Goal: Task Accomplishment & Management: Complete application form

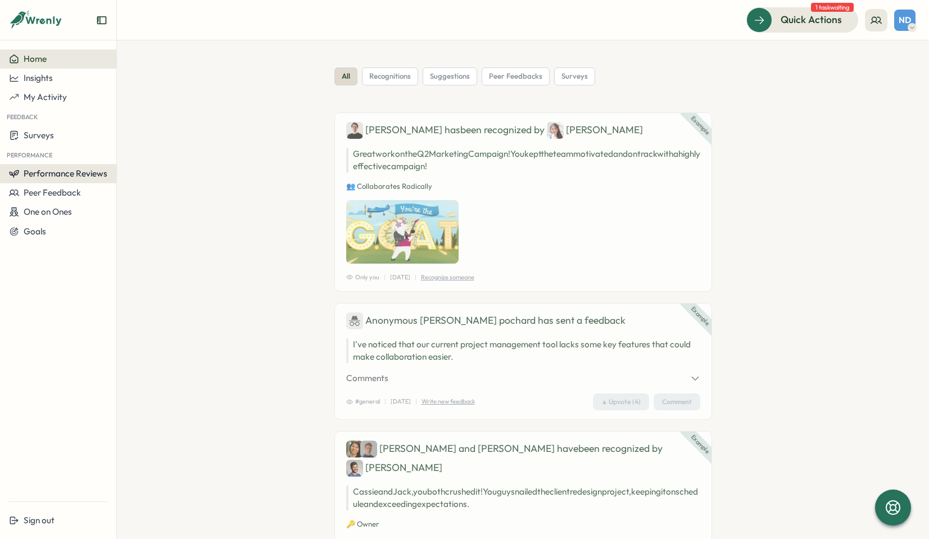
click at [75, 175] on span "Performance Reviews" at bounding box center [66, 173] width 84 height 11
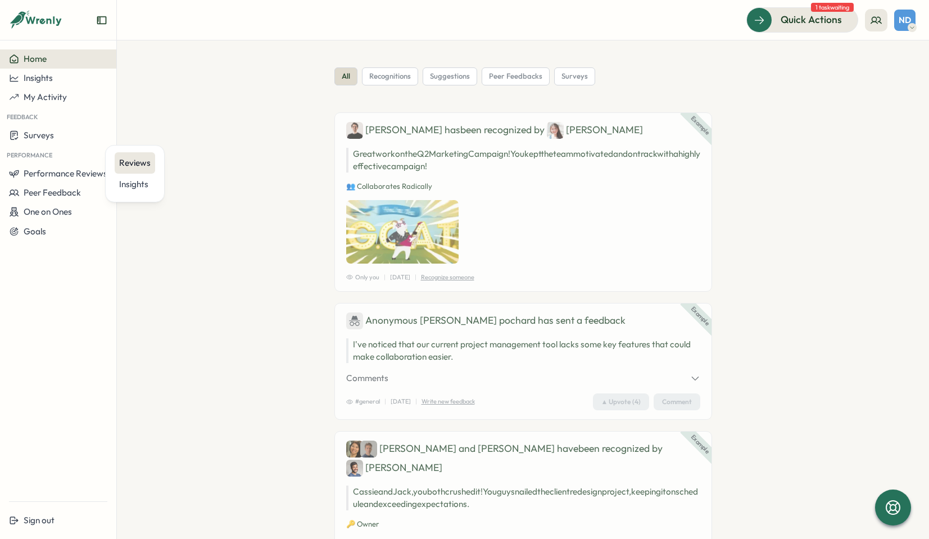
click at [134, 161] on div "Reviews" at bounding box center [134, 163] width 31 height 12
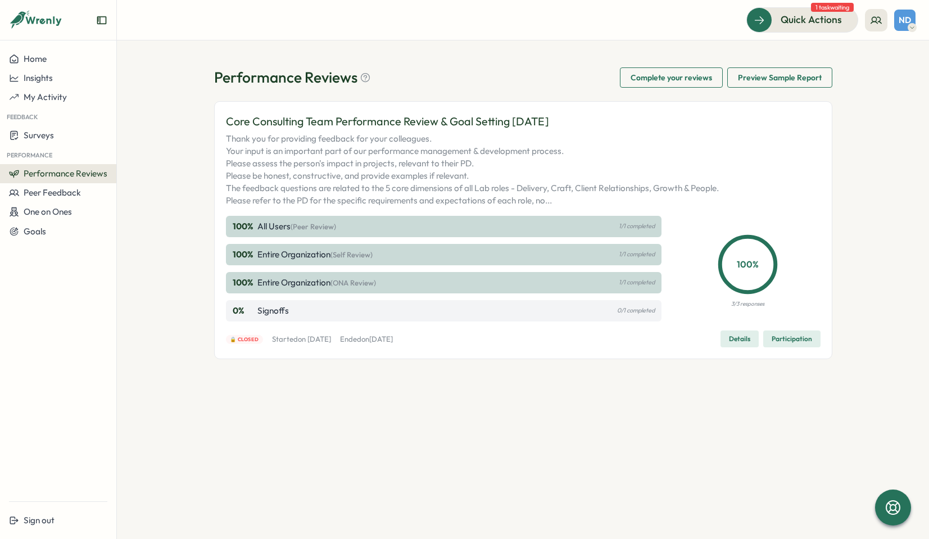
click at [910, 23] on icon at bounding box center [913, 27] width 6 height 9
click at [749, 181] on p "Thank you for providing feedback for your colleagues. Your input is an importan…" at bounding box center [523, 170] width 595 height 74
drag, startPoint x: 61, startPoint y: 210, endPoint x: 48, endPoint y: 192, distance: 21.7
click at [48, 192] on div "Home Insights My Activity Feedback Surveys Performance Performance Reviews Peer…" at bounding box center [58, 145] width 116 height 192
click at [48, 192] on span "Peer Feedback" at bounding box center [52, 192] width 57 height 11
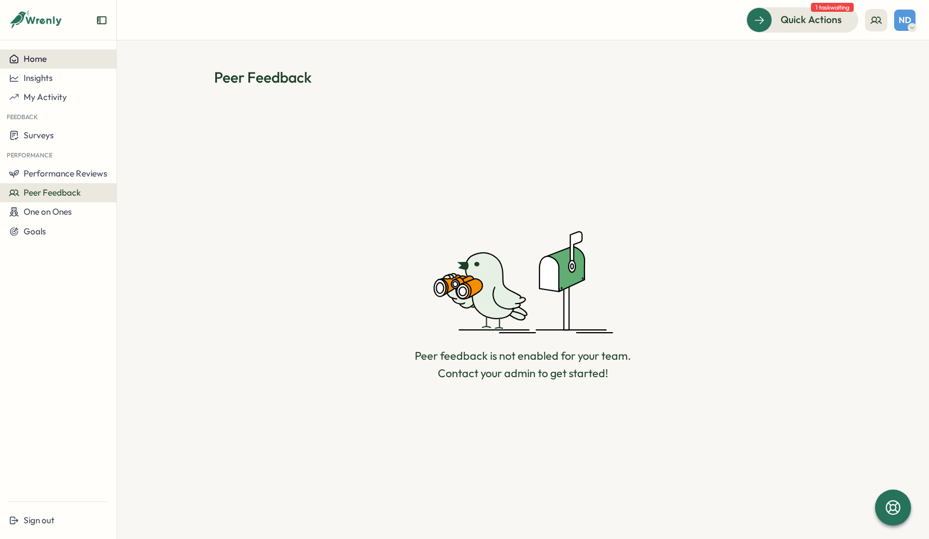
click at [38, 57] on span "Home" at bounding box center [35, 58] width 23 height 11
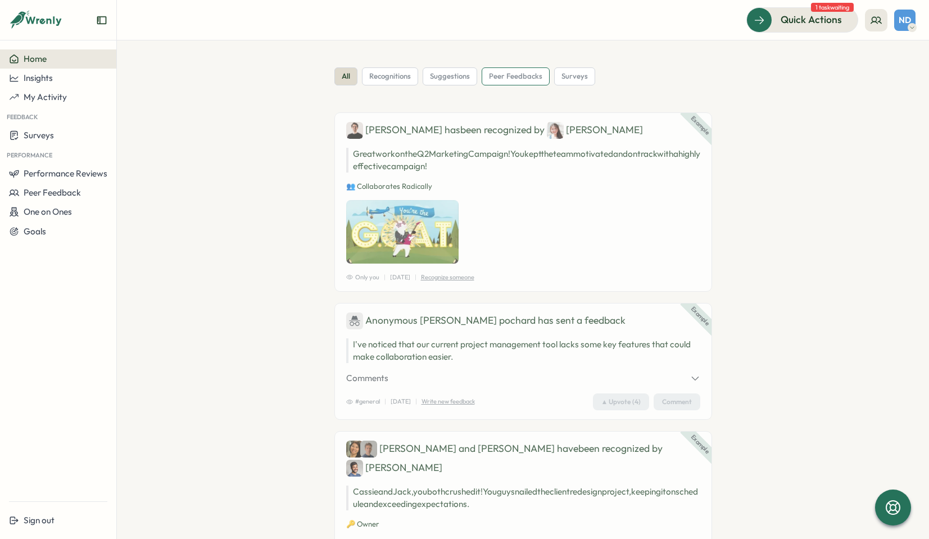
click at [507, 75] on span "peer feedbacks" at bounding box center [515, 76] width 53 height 10
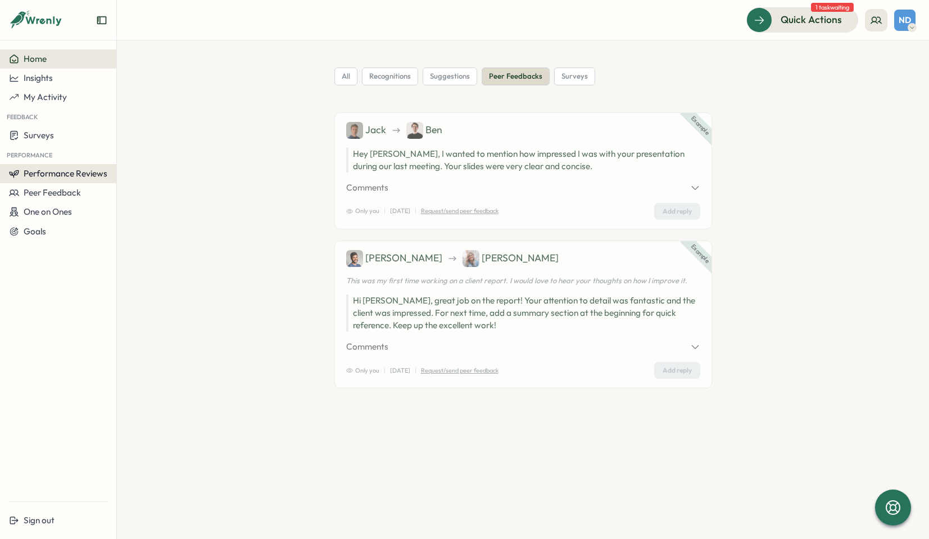
click at [60, 172] on span "Performance Reviews" at bounding box center [66, 173] width 84 height 11
click at [132, 164] on div "Reviews" at bounding box center [134, 163] width 31 height 12
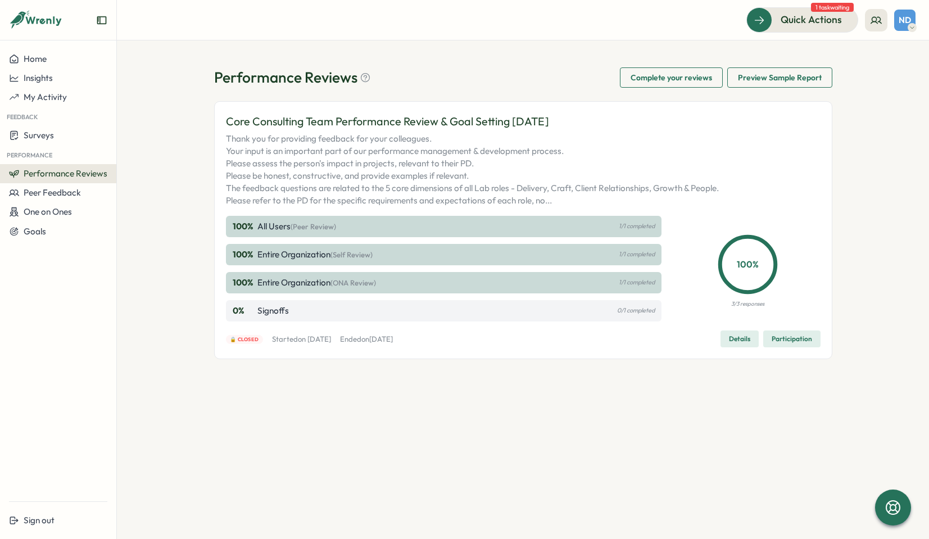
click at [667, 79] on span "Complete your reviews" at bounding box center [672, 77] width 82 height 19
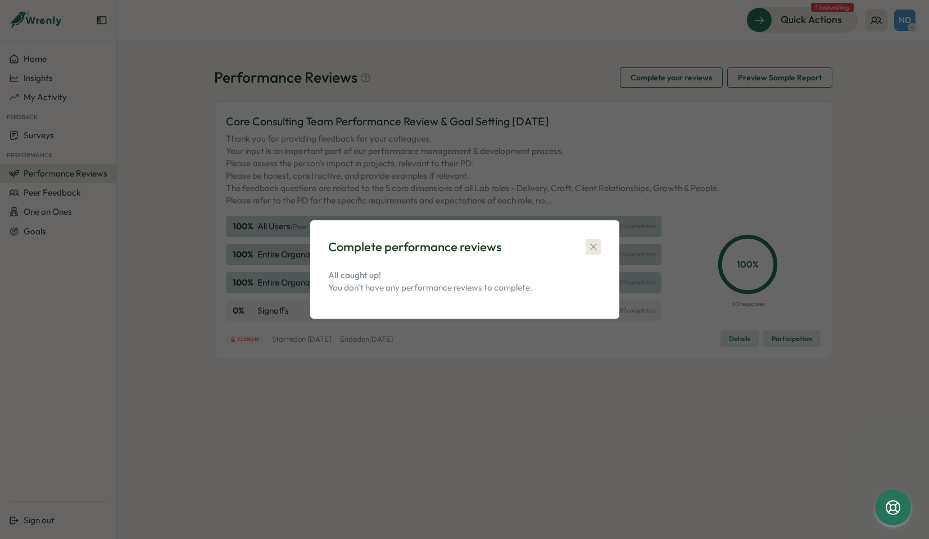
click at [592, 246] on icon "button" at bounding box center [593, 247] width 6 height 6
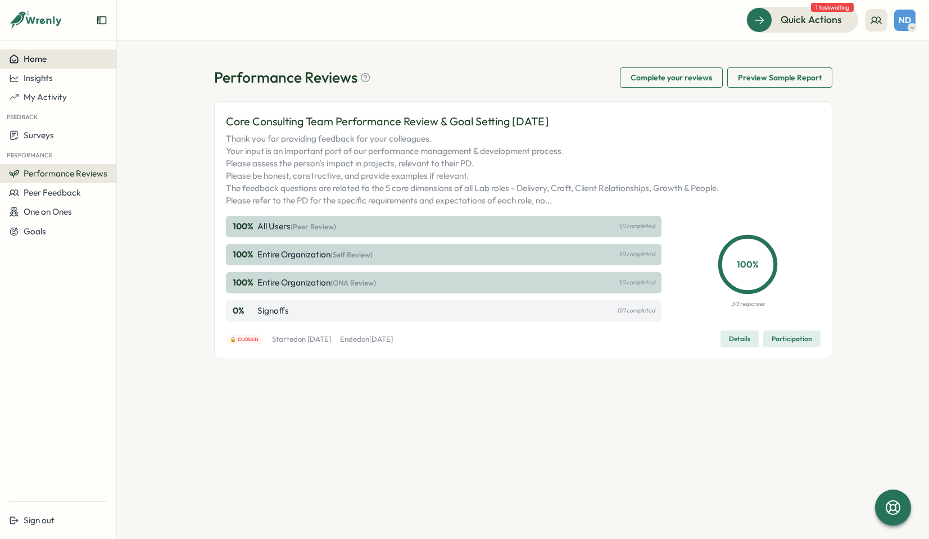
click at [34, 64] on button "Home" at bounding box center [58, 58] width 116 height 19
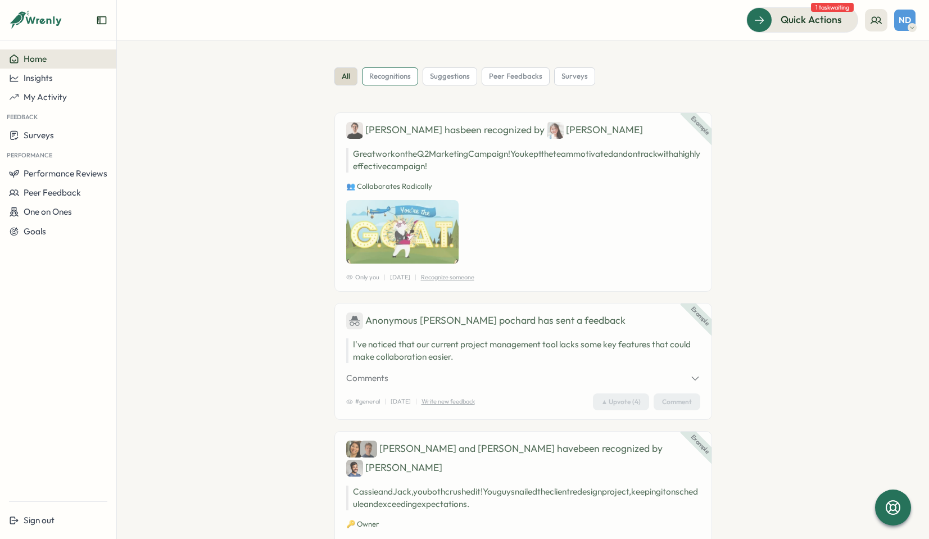
click at [400, 77] on span "recognitions" at bounding box center [390, 76] width 42 height 10
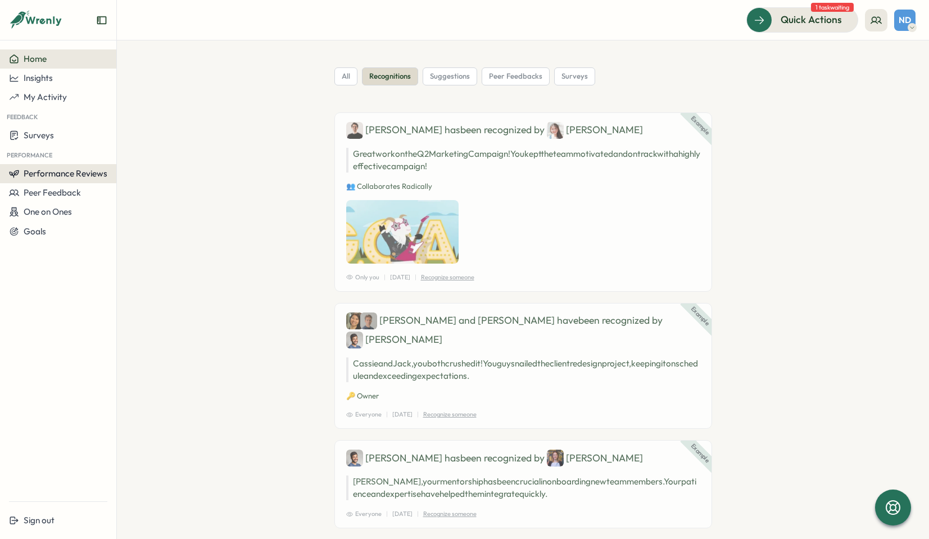
click at [44, 170] on span "Performance Reviews" at bounding box center [66, 173] width 84 height 11
click at [45, 171] on span "Performance Reviews" at bounding box center [66, 173] width 84 height 11
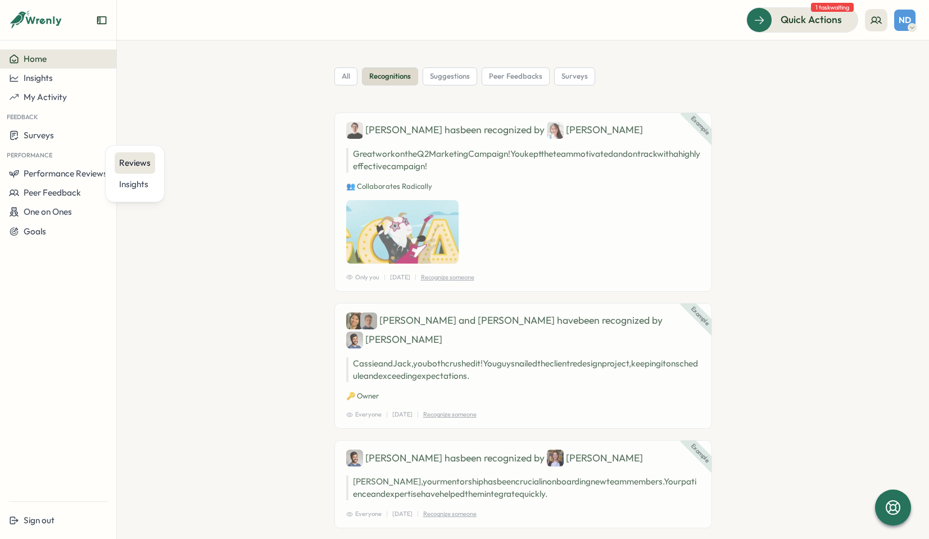
click at [138, 161] on div "Reviews" at bounding box center [134, 163] width 31 height 12
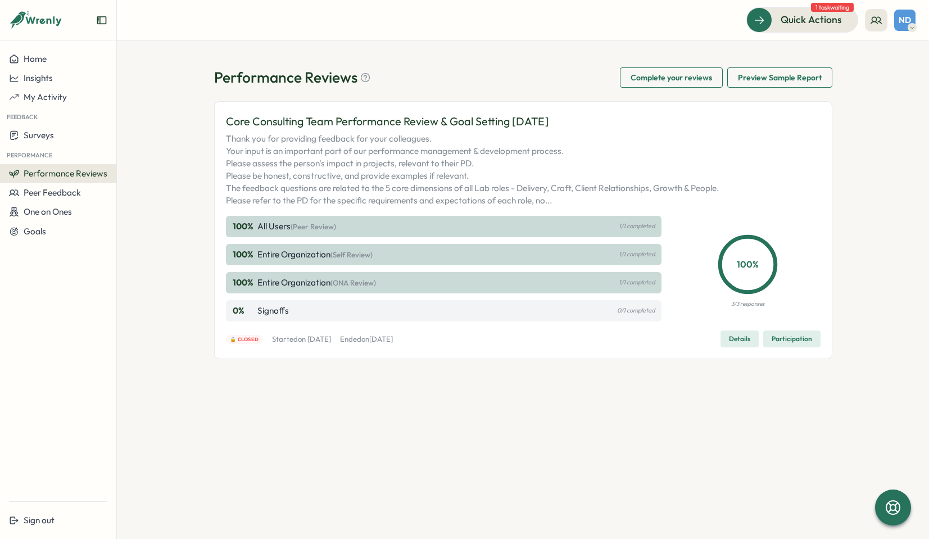
click at [705, 80] on span "Complete your reviews" at bounding box center [672, 77] width 82 height 19
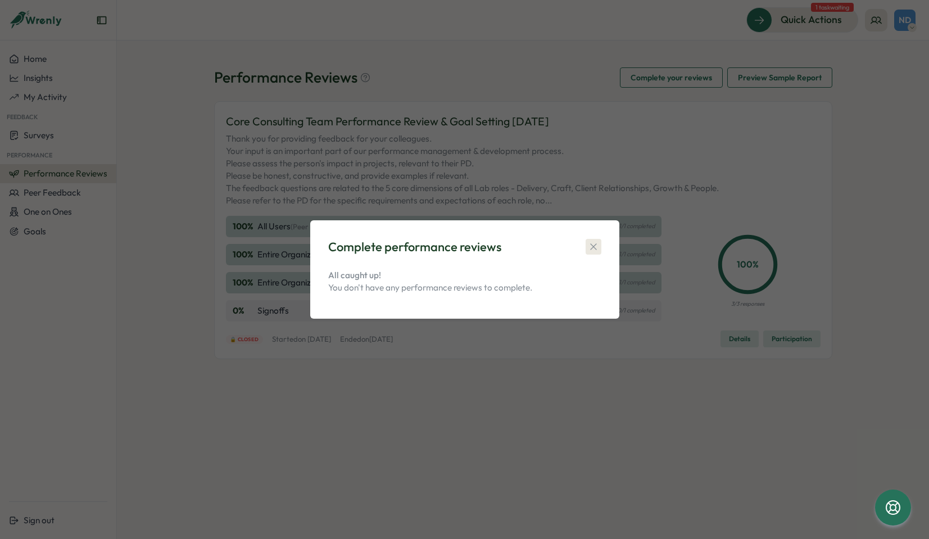
click at [594, 245] on icon "button" at bounding box center [593, 246] width 11 height 11
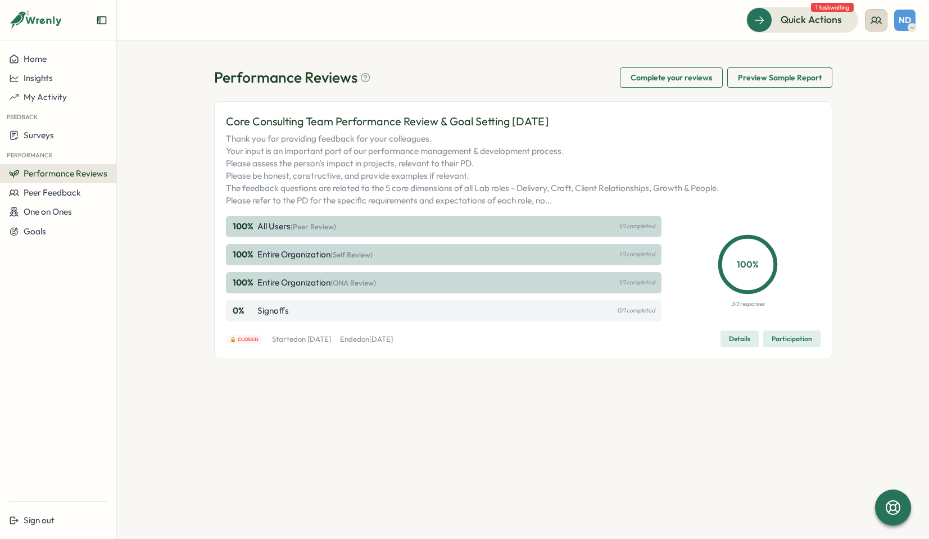
click at [875, 22] on icon at bounding box center [876, 20] width 11 height 11
click at [866, 56] on div "My Team" at bounding box center [877, 55] width 71 height 12
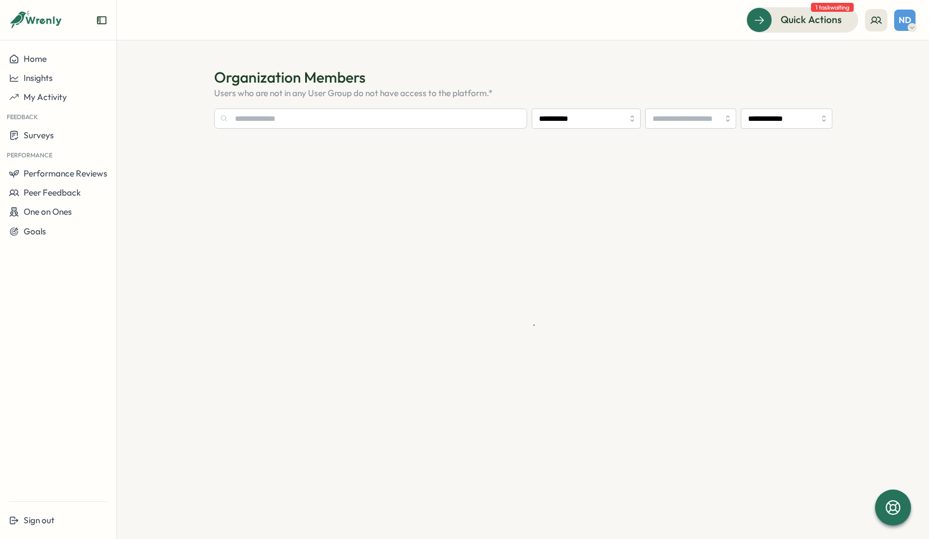
type input "**********"
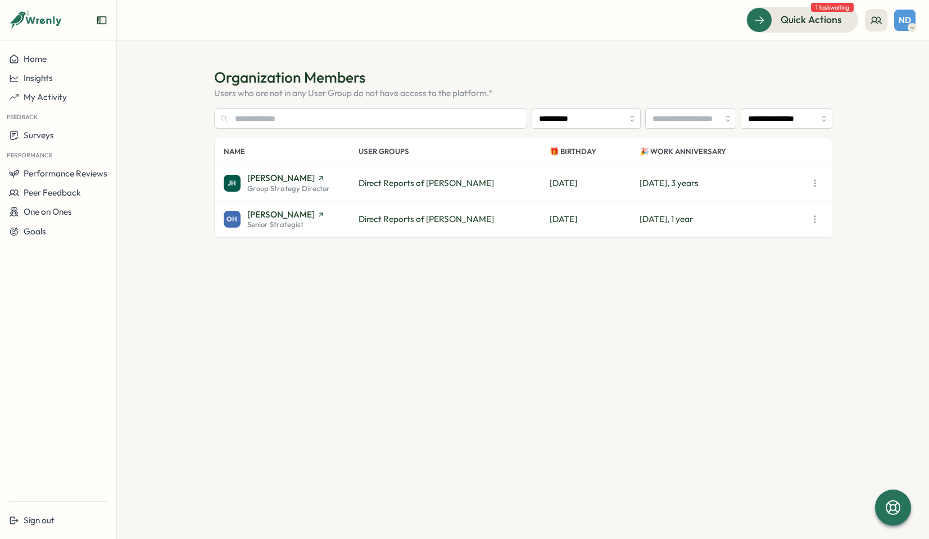
click at [395, 217] on span "Direct Reports of [PERSON_NAME]" at bounding box center [427, 219] width 136 height 11
click at [393, 217] on span "Direct Reports of [PERSON_NAME]" at bounding box center [427, 219] width 136 height 11
click at [263, 213] on span "[PERSON_NAME]" at bounding box center [280, 214] width 67 height 8
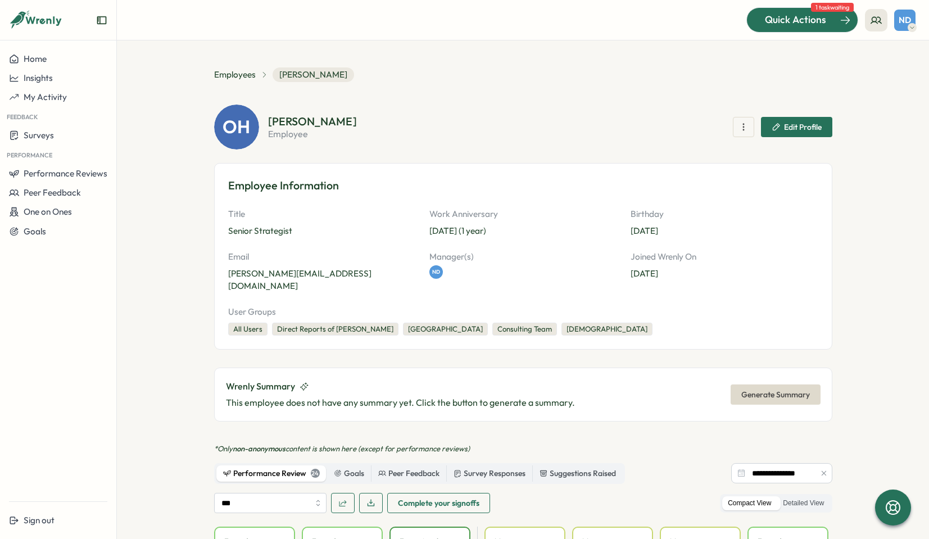
click at [779, 18] on span "Quick Actions" at bounding box center [795, 19] width 61 height 15
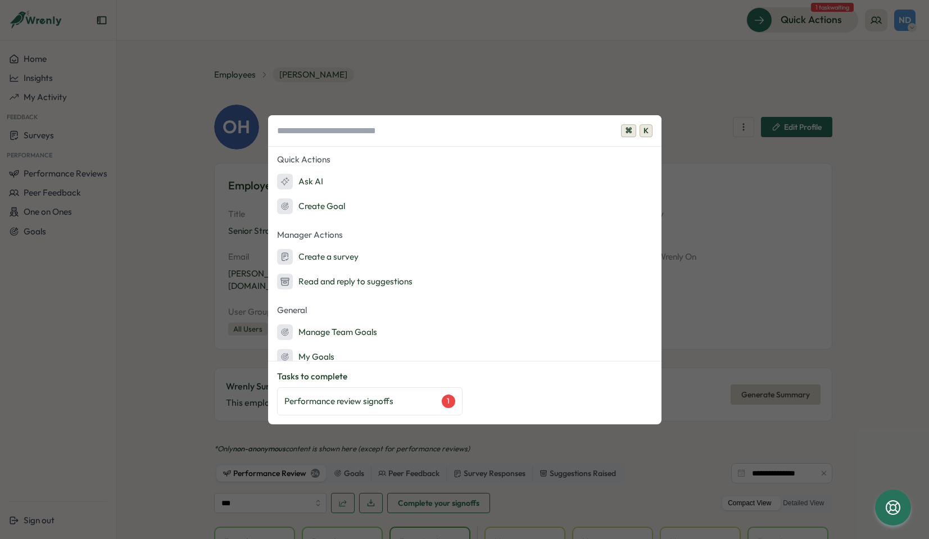
scroll to position [6, 0]
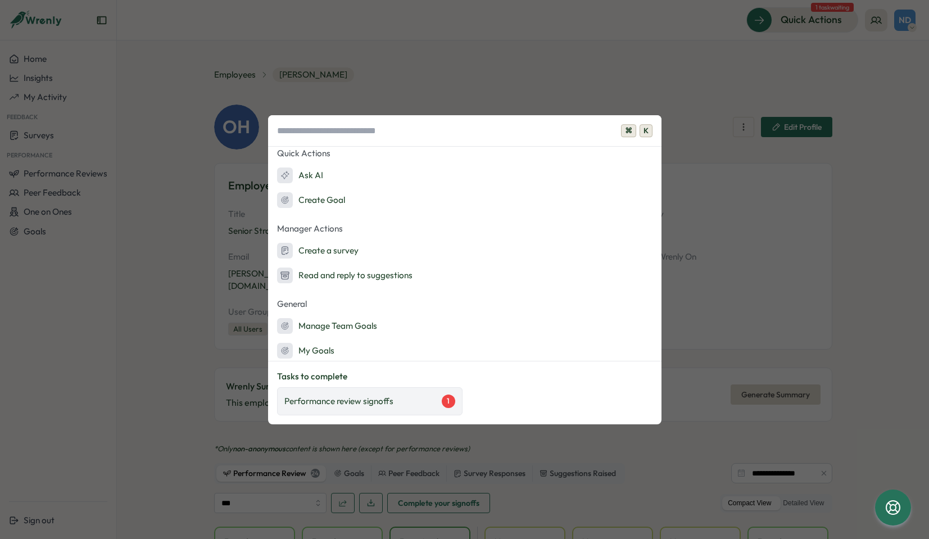
click at [363, 401] on p "Performance review signoffs" at bounding box center [339, 401] width 109 height 12
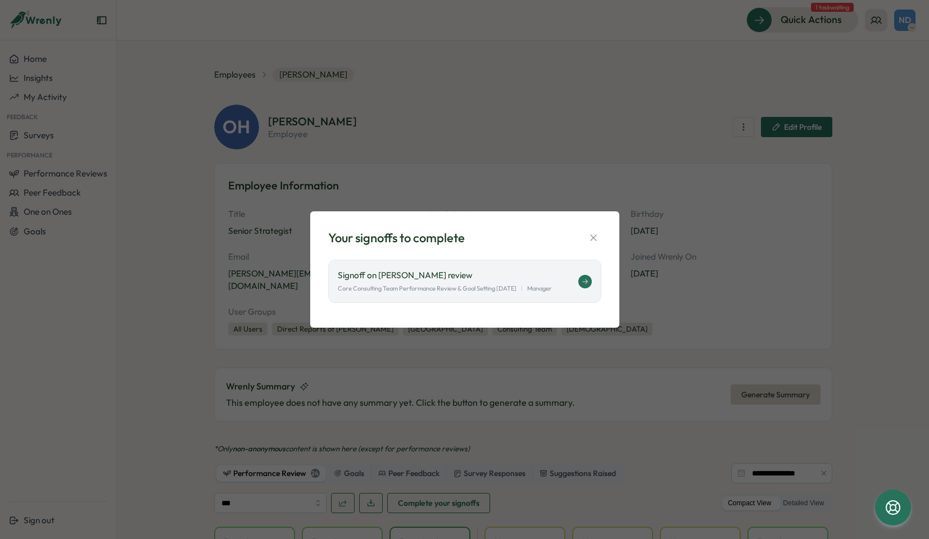
click at [439, 287] on p "Core Consulting Team Performance Review & Goal Setting [DATE]" at bounding box center [427, 289] width 179 height 10
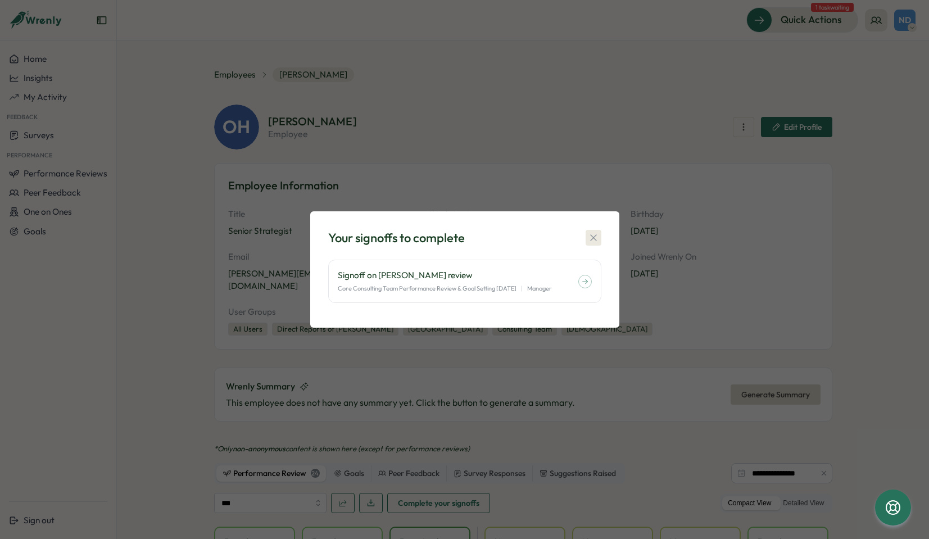
click at [593, 235] on icon "button" at bounding box center [593, 237] width 11 height 11
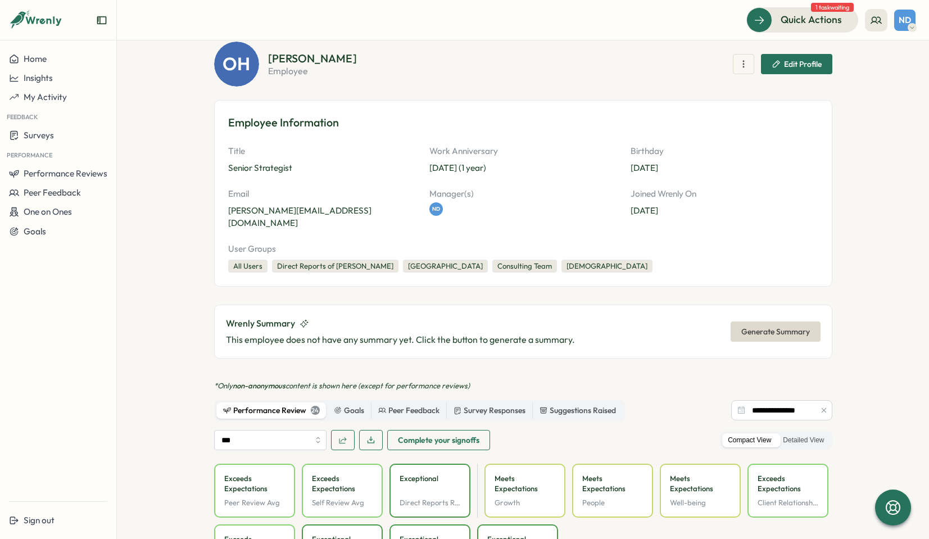
scroll to position [0, 0]
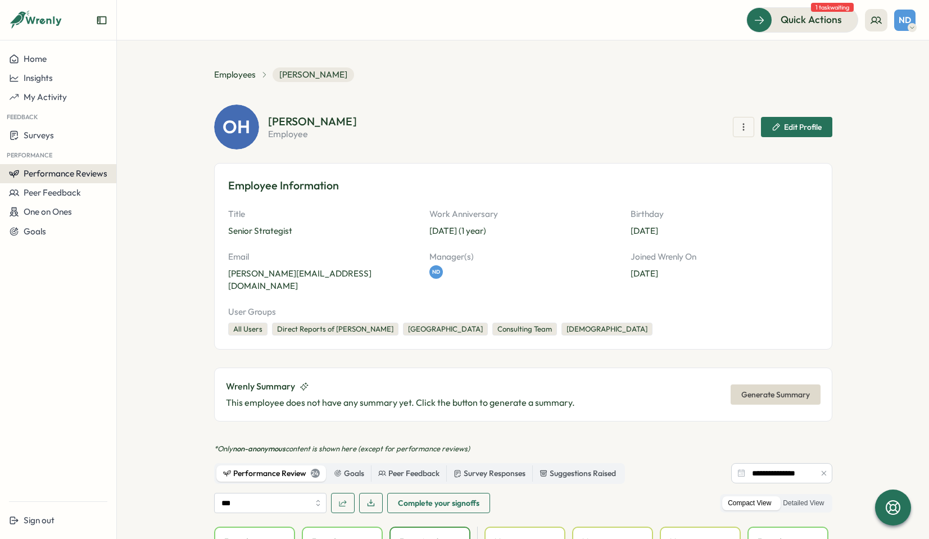
click at [94, 173] on span "Performance Reviews" at bounding box center [66, 173] width 84 height 11
click at [444, 242] on div "Title Senior Strategist Work Anniversary [DEMOGRAPHIC_DATA] (1 year) Birthday […" at bounding box center [523, 250] width 590 height 84
click at [716, 209] on p "Birthday" at bounding box center [725, 214] width 188 height 12
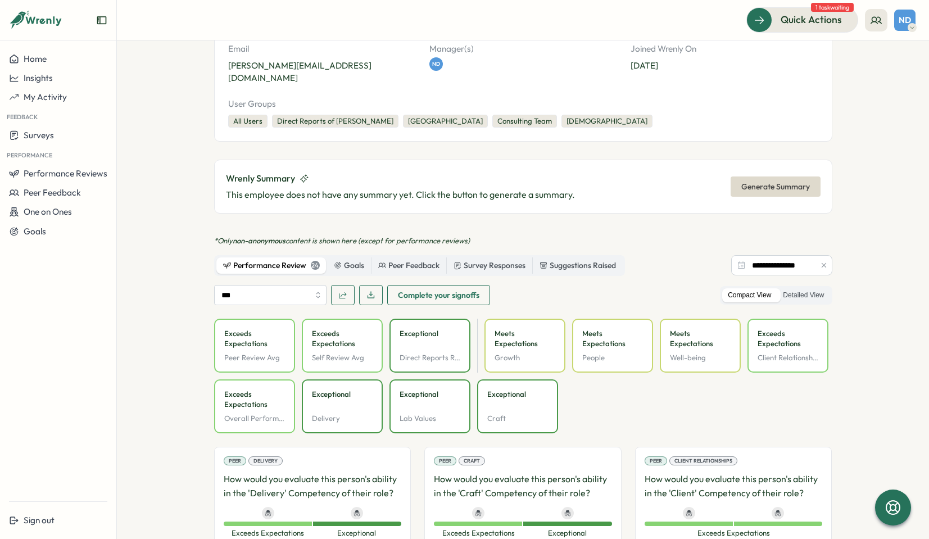
scroll to position [240, 0]
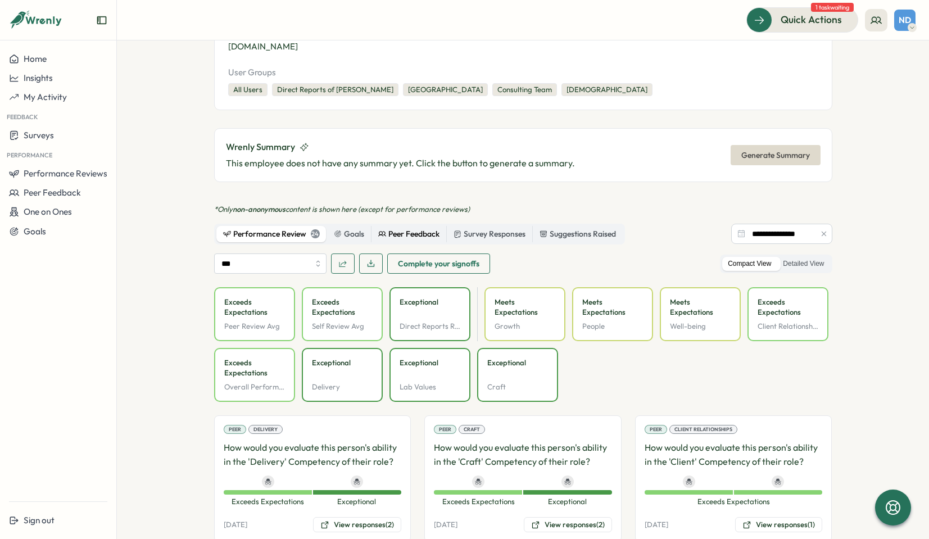
click at [412, 228] on div "Peer Feedback" at bounding box center [408, 234] width 61 height 12
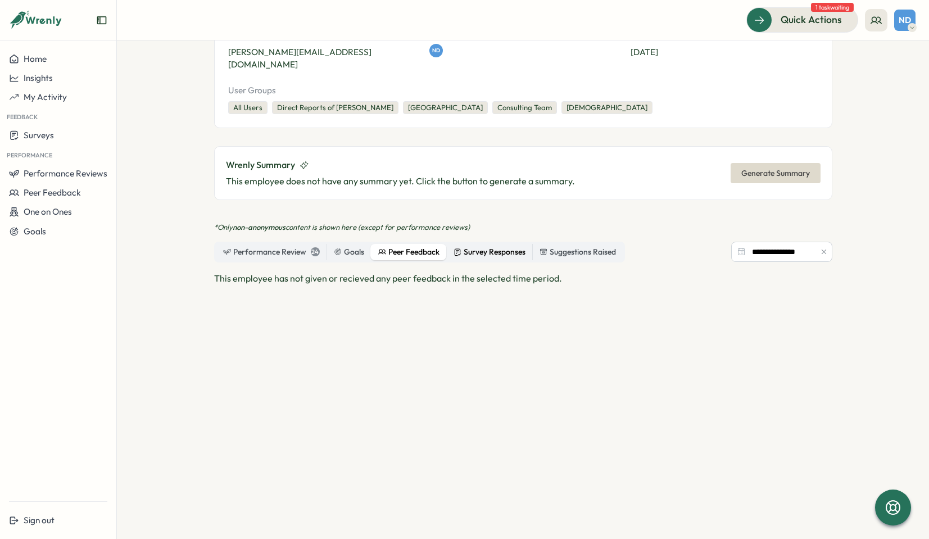
click at [484, 246] on div "Survey Responses" at bounding box center [490, 252] width 72 height 12
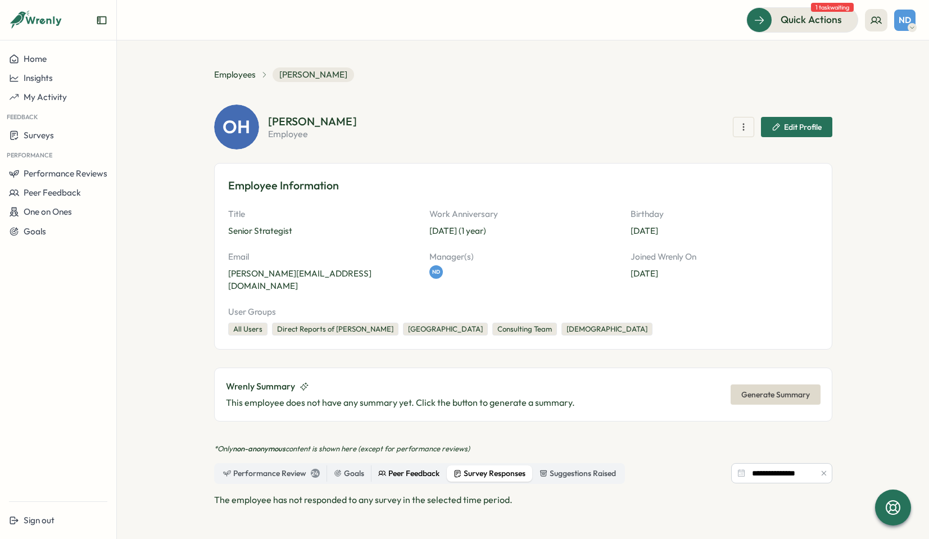
click at [385, 468] on div "Peer Feedback" at bounding box center [408, 474] width 61 height 12
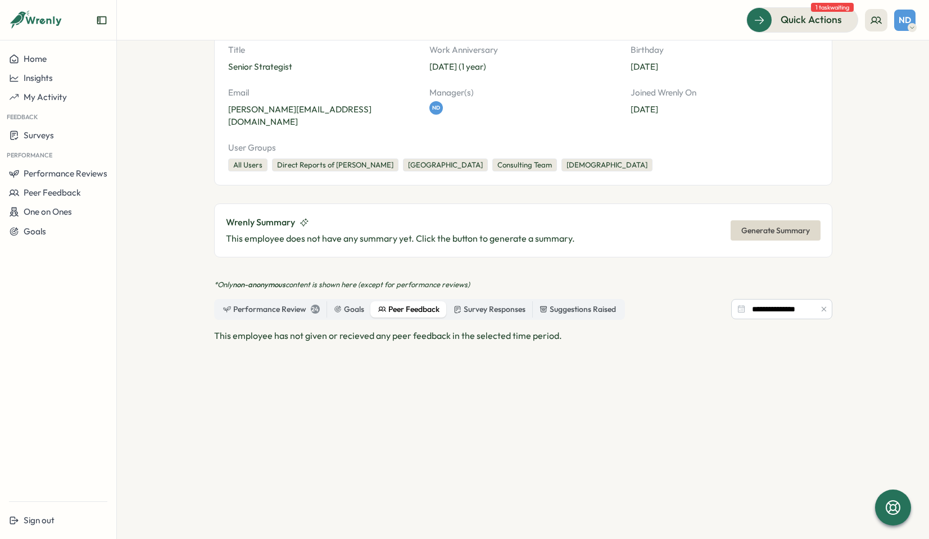
scroll to position [222, 0]
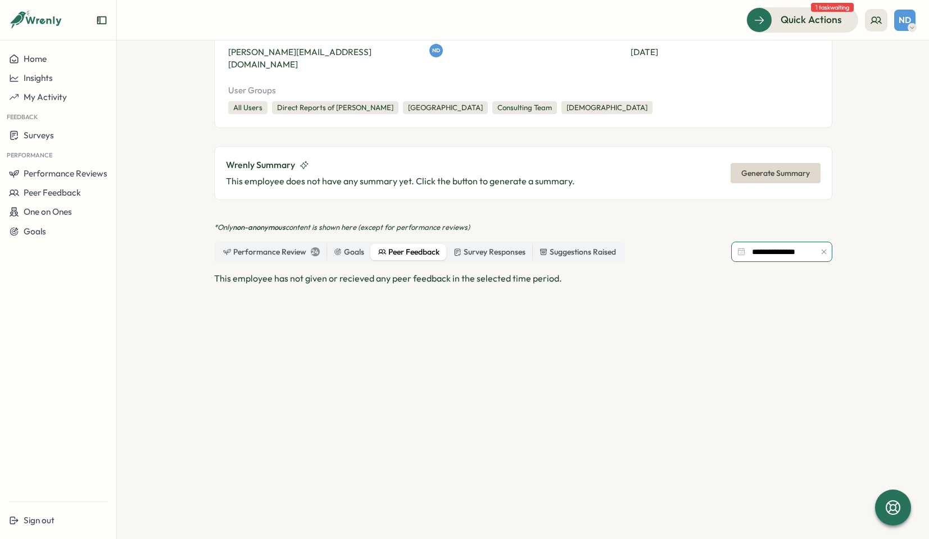
click at [782, 242] on input "**********" at bounding box center [781, 252] width 101 height 20
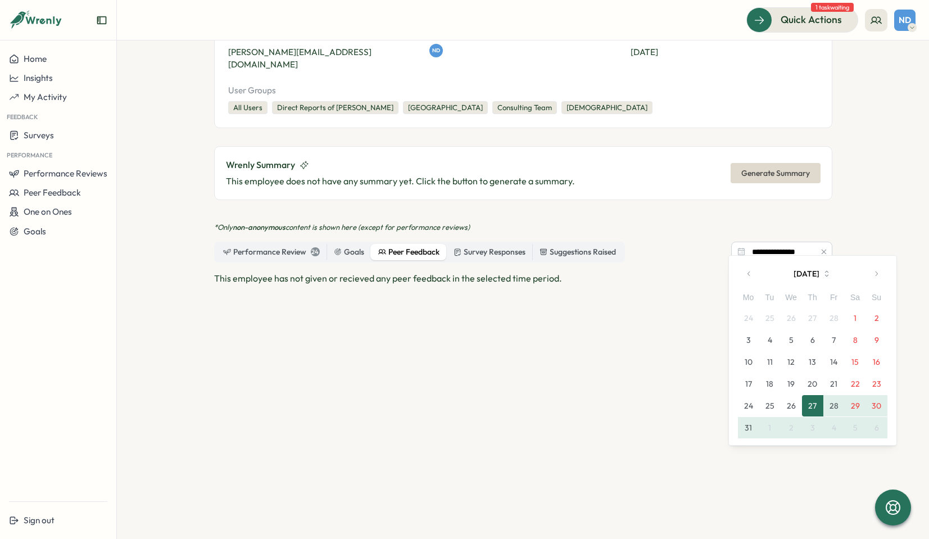
click at [822, 248] on icon "button" at bounding box center [824, 252] width 8 height 8
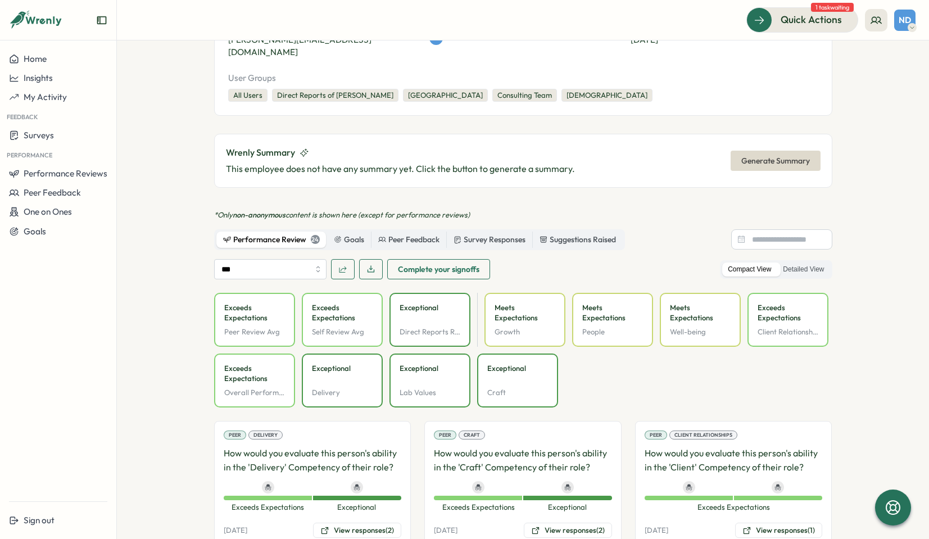
scroll to position [240, 0]
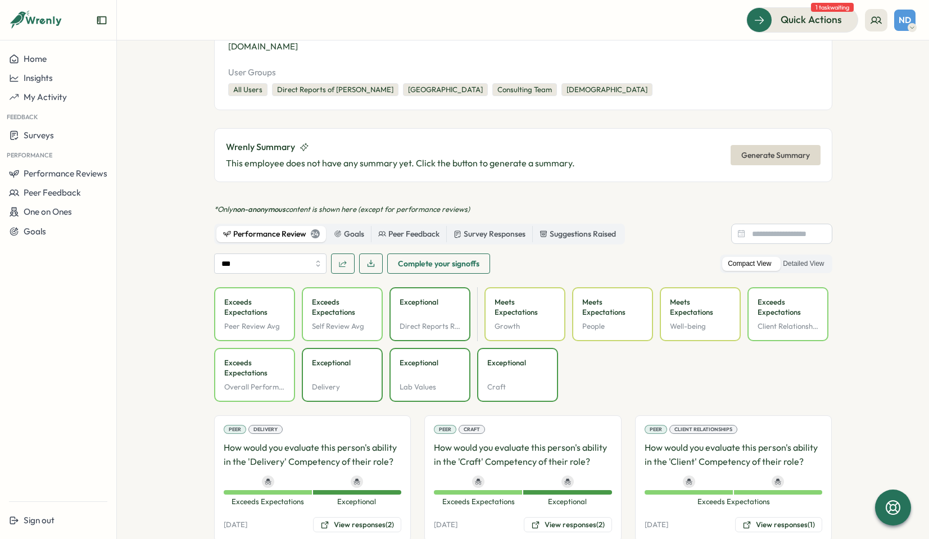
click at [296, 228] on div "Performance Review 24" at bounding box center [271, 234] width 97 height 12
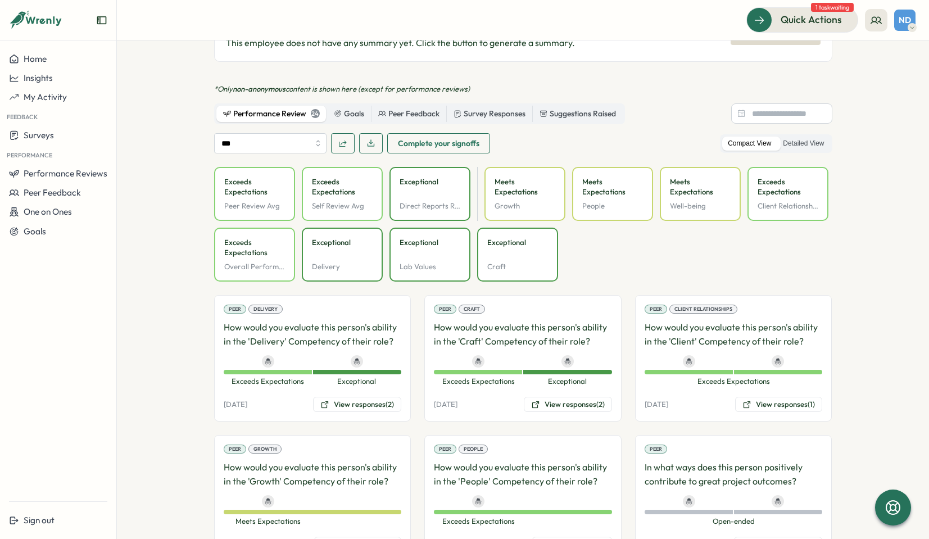
scroll to position [360, 0]
click at [410, 133] on span "Complete your signoffs" at bounding box center [439, 142] width 82 height 19
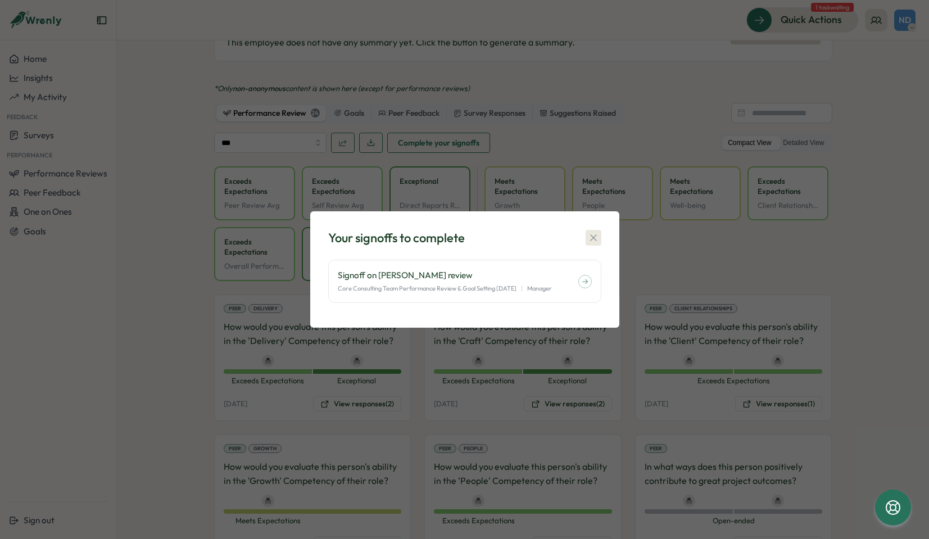
click at [590, 236] on icon "button" at bounding box center [593, 237] width 11 height 11
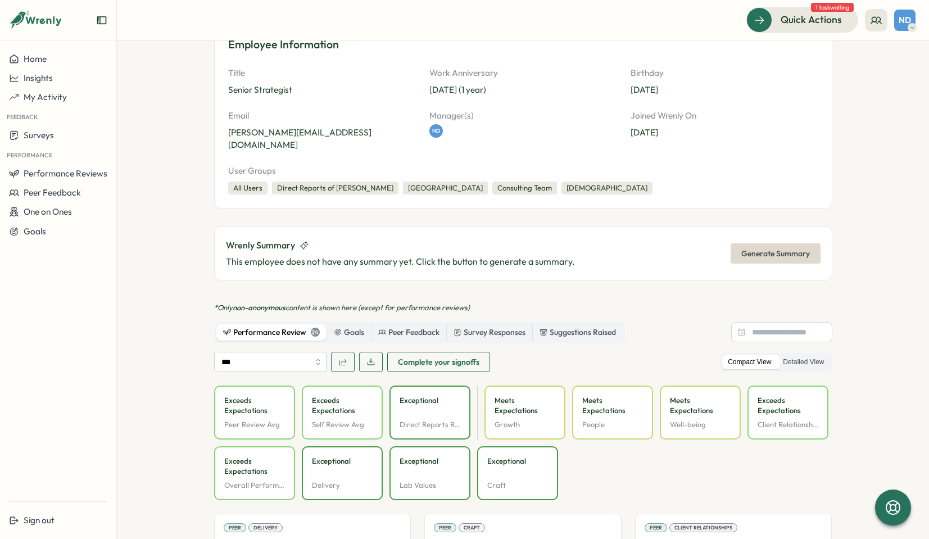
scroll to position [20, 0]
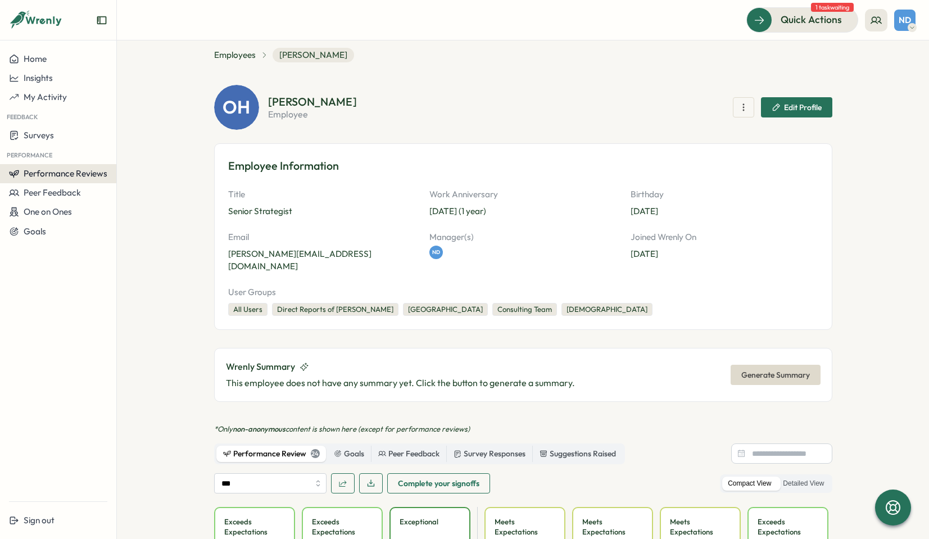
click at [75, 175] on span "Performance Reviews" at bounding box center [66, 173] width 84 height 11
click at [134, 159] on div "Reviews" at bounding box center [134, 163] width 31 height 12
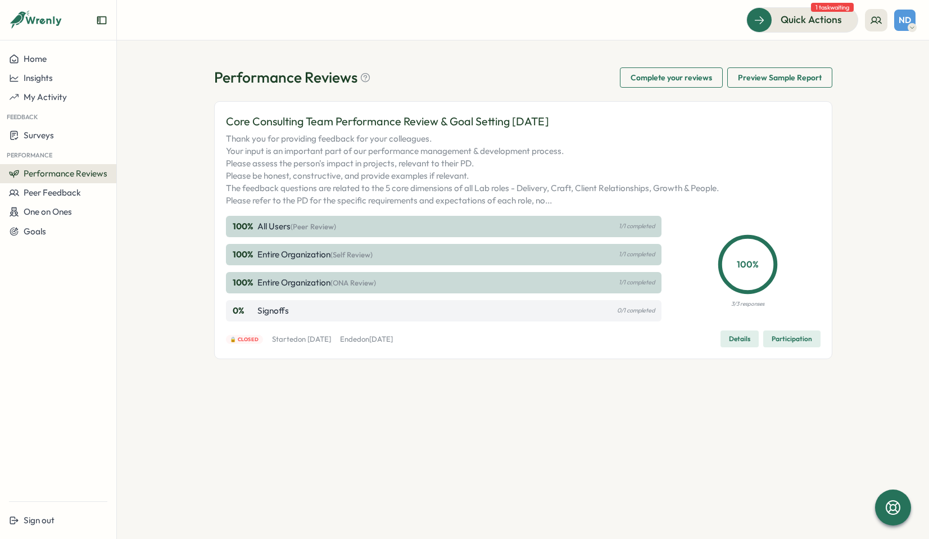
click at [693, 79] on span "Complete your reviews" at bounding box center [672, 77] width 82 height 19
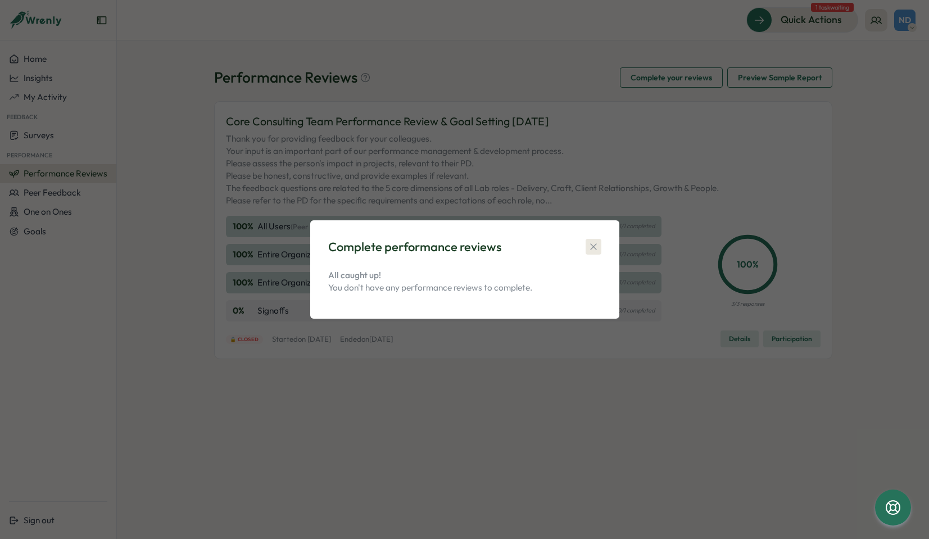
click at [594, 247] on icon "button" at bounding box center [593, 247] width 6 height 6
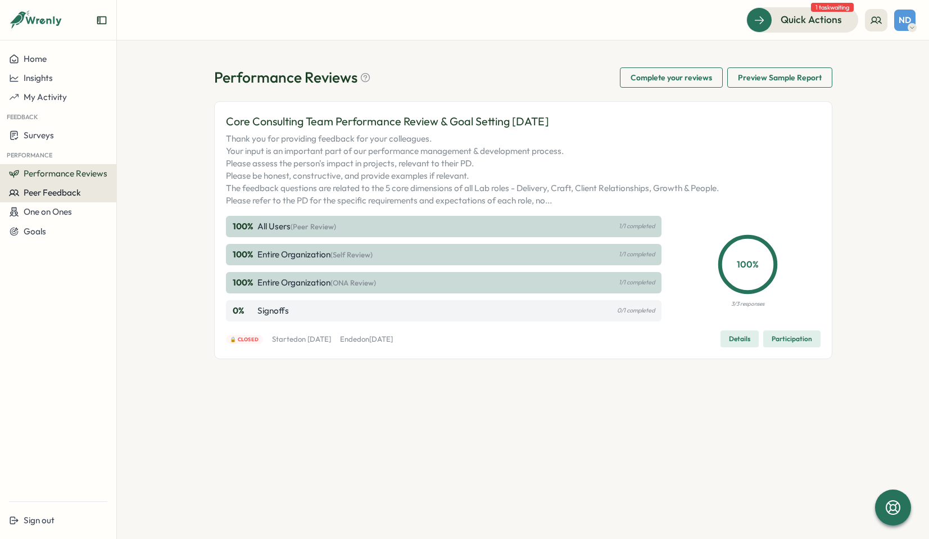
click at [34, 192] on span "Peer Feedback" at bounding box center [52, 192] width 57 height 11
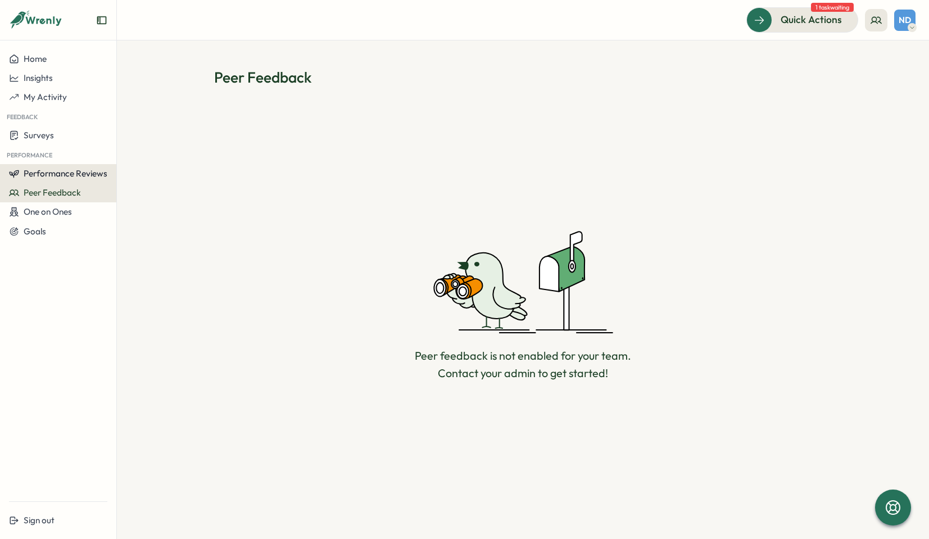
click at [36, 175] on span "Performance Reviews" at bounding box center [66, 173] width 84 height 11
click at [140, 165] on div "Reviews" at bounding box center [134, 163] width 31 height 12
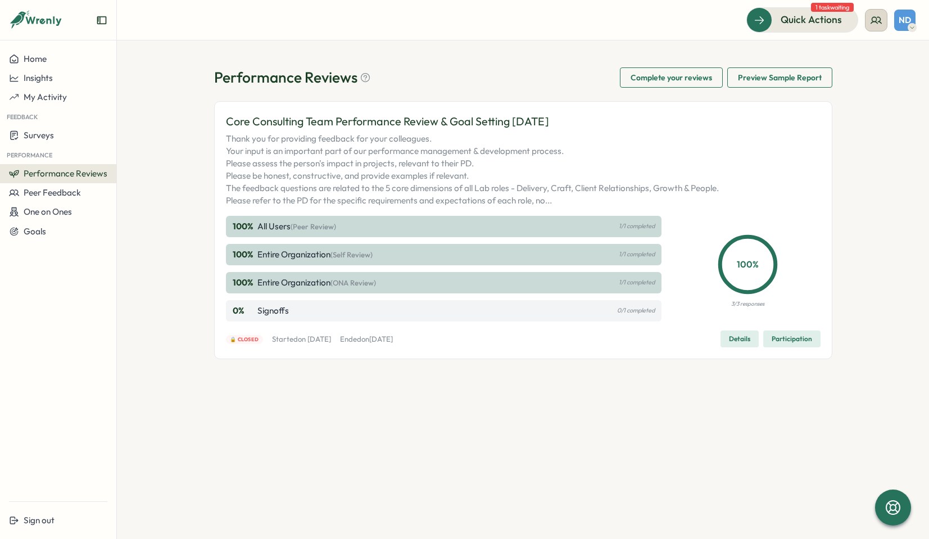
click at [875, 24] on icon at bounding box center [876, 20] width 11 height 11
click at [869, 57] on div "My Team" at bounding box center [877, 55] width 71 height 12
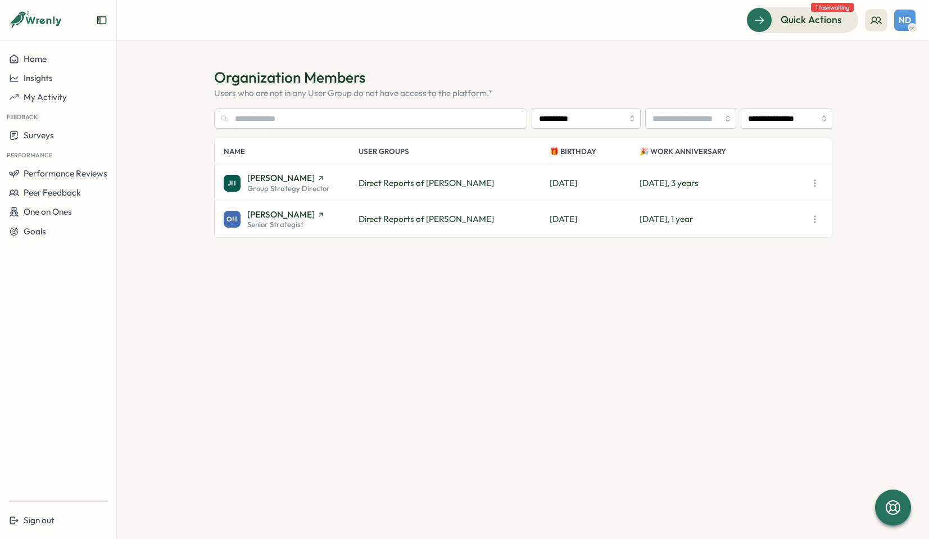
click at [815, 220] on icon "button" at bounding box center [815, 219] width 11 height 11
click at [729, 302] on span "View goals" at bounding box center [729, 306] width 42 height 12
click at [286, 211] on span "[PERSON_NAME]" at bounding box center [280, 214] width 67 height 8
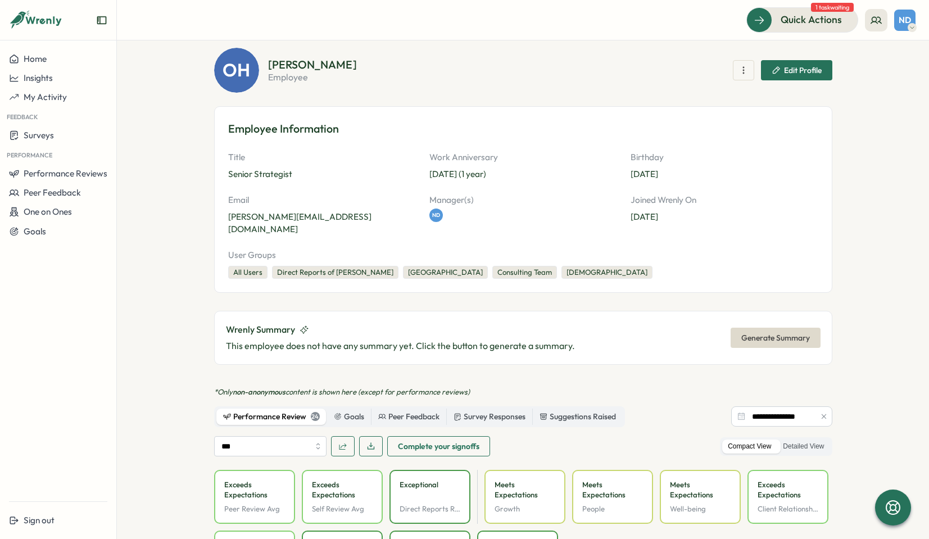
scroll to position [121, 0]
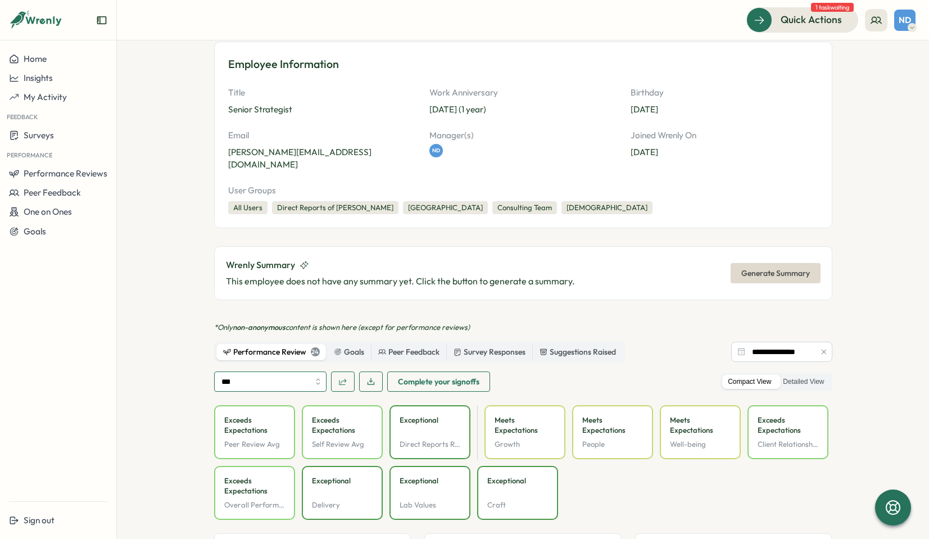
click at [315, 372] on input "***" at bounding box center [270, 382] width 112 height 20
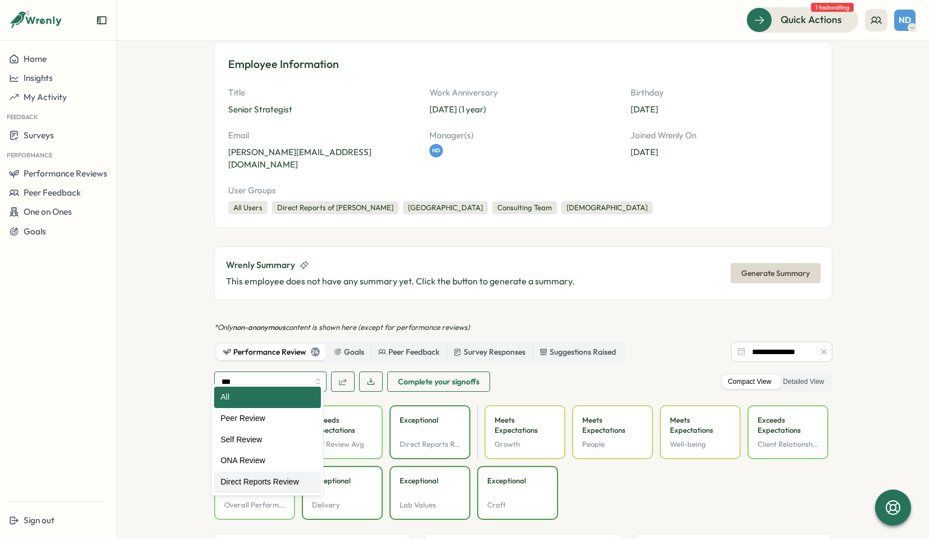
type input "**********"
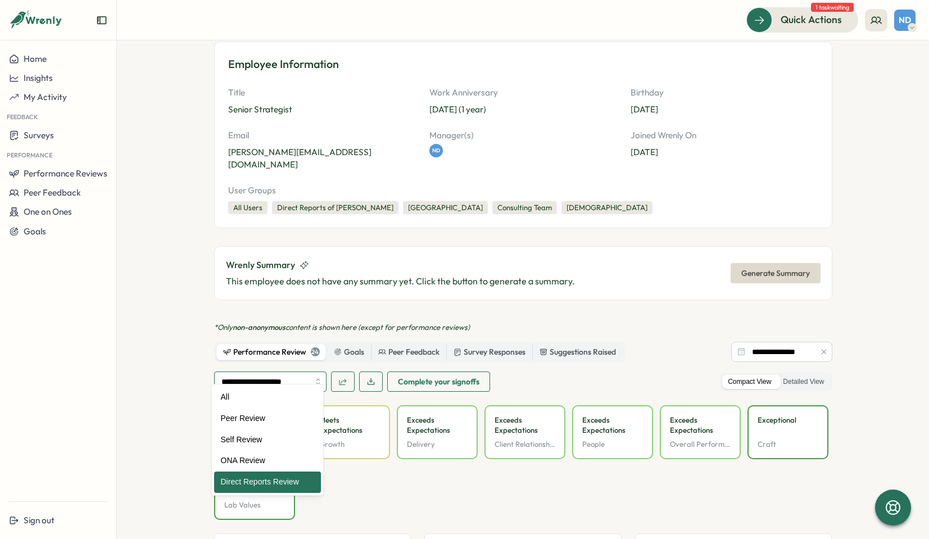
click at [287, 372] on input "**********" at bounding box center [270, 382] width 112 height 20
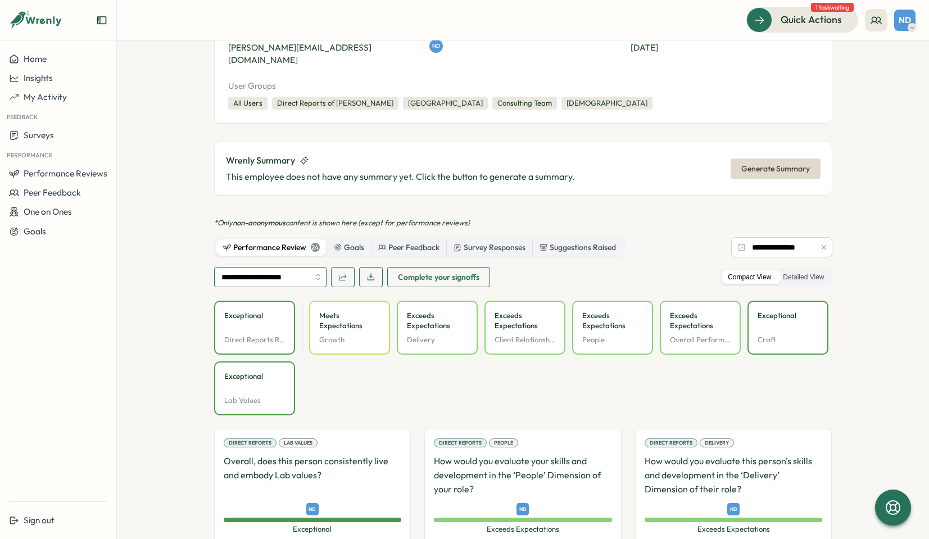
scroll to position [232, 0]
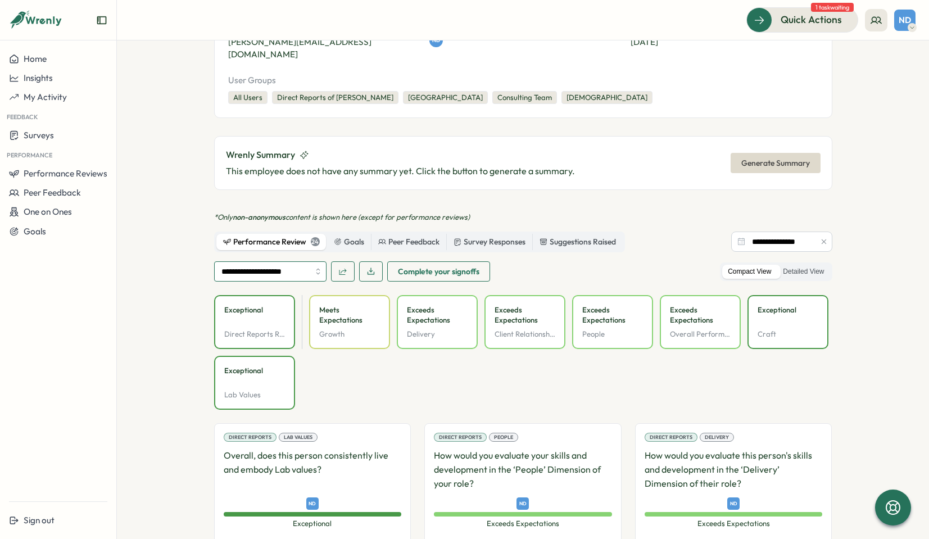
click at [314, 263] on input "**********" at bounding box center [270, 271] width 112 height 20
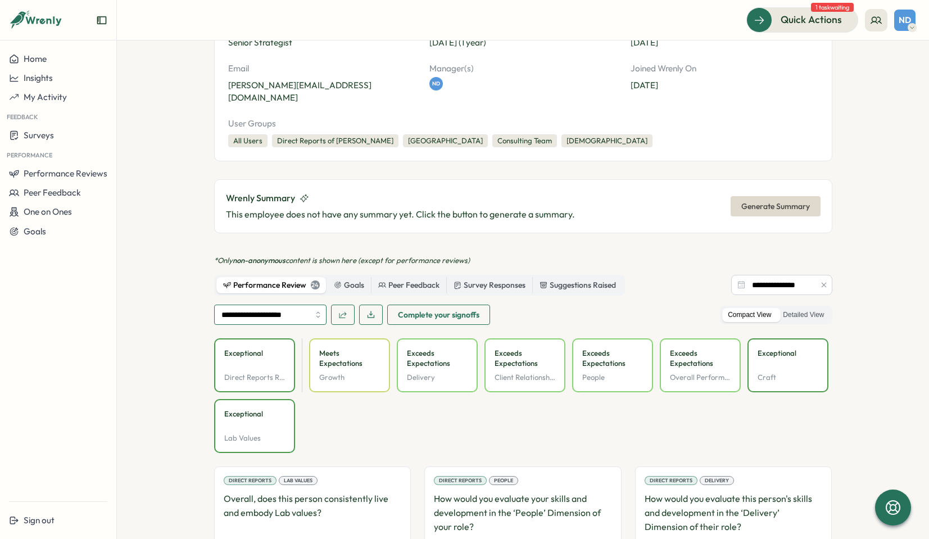
scroll to position [187, 0]
click at [248, 350] on p "Exceptional" at bounding box center [254, 360] width 61 height 20
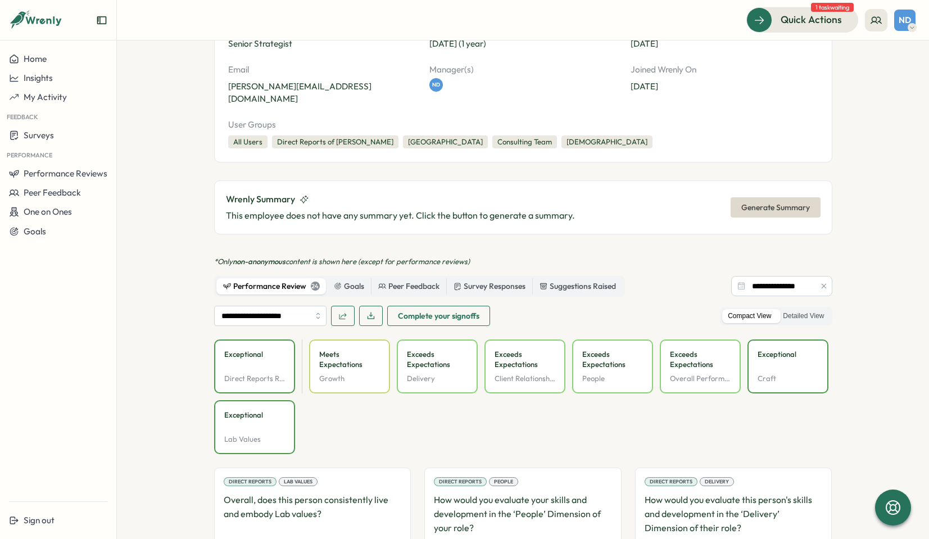
click at [341, 396] on div "Exceptional Direct Reports Review Avg Meets Expectations Growth Exceeds Expecta…" at bounding box center [523, 397] width 618 height 115
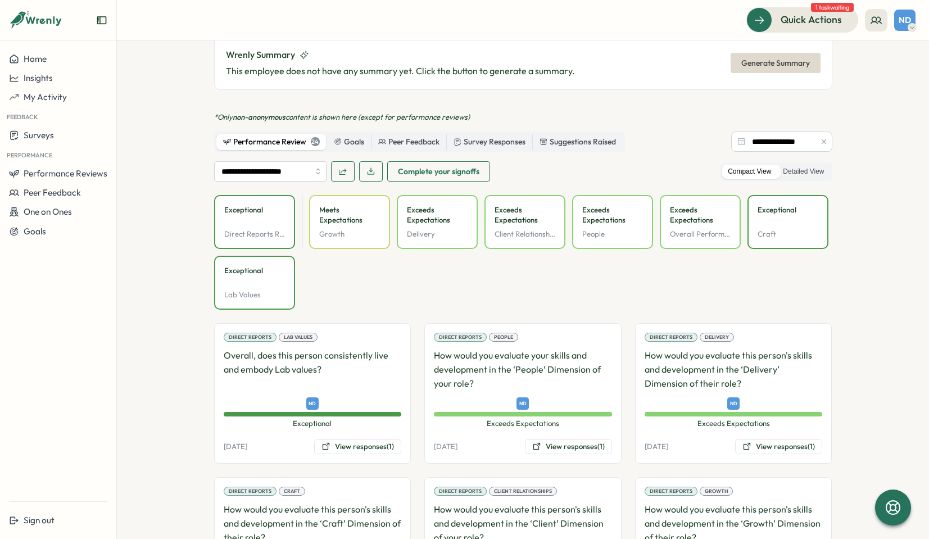
scroll to position [331, 0]
click at [806, 165] on label "Detailed View" at bounding box center [804, 172] width 52 height 14
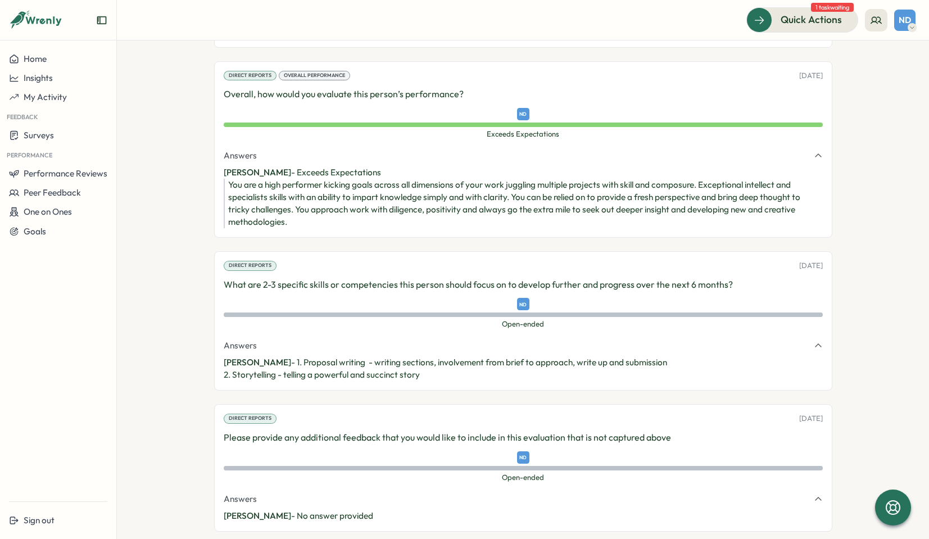
scroll to position [1632, 0]
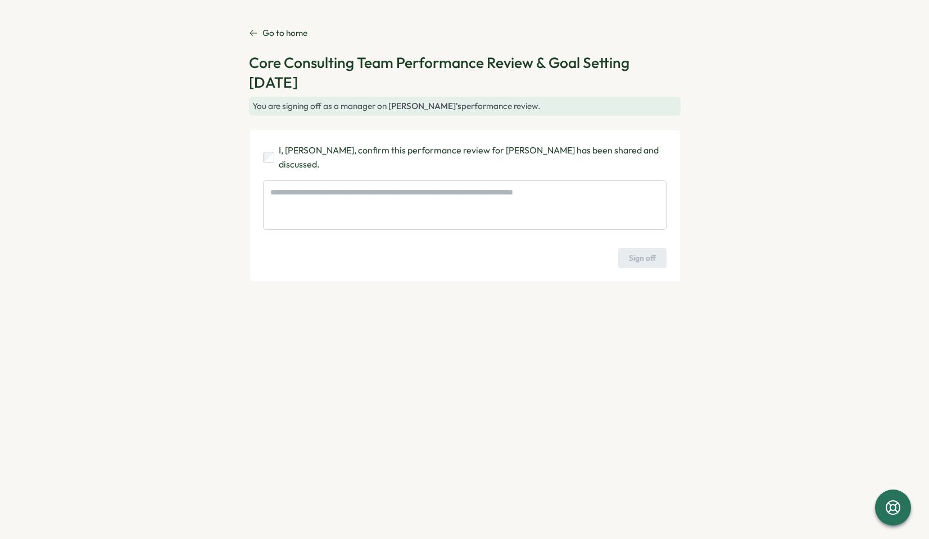
type textarea "*"
